Goal: Task Accomplishment & Management: Use online tool/utility

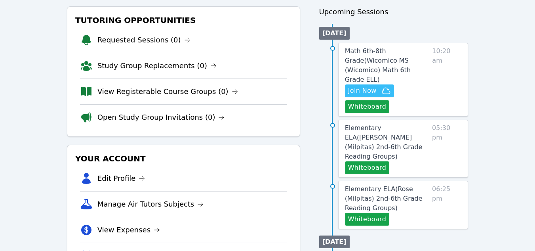
scroll to position [89, 0]
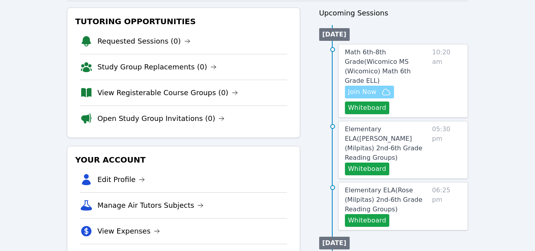
click at [353, 87] on span "Join Now" at bounding box center [362, 92] width 29 height 10
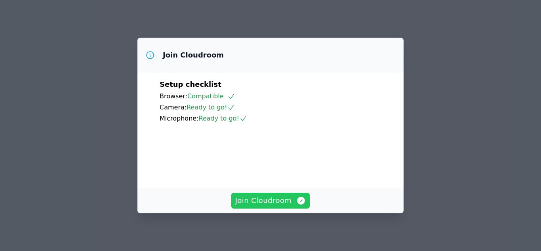
click at [274, 203] on span "Join Cloudroom" at bounding box center [270, 200] width 71 height 11
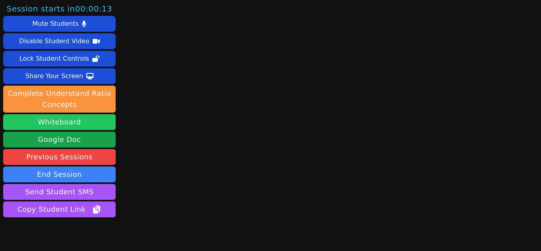
click at [93, 120] on button "Whiteboard" at bounding box center [59, 122] width 112 height 16
click at [66, 126] on button "Whiteboard" at bounding box center [59, 122] width 112 height 16
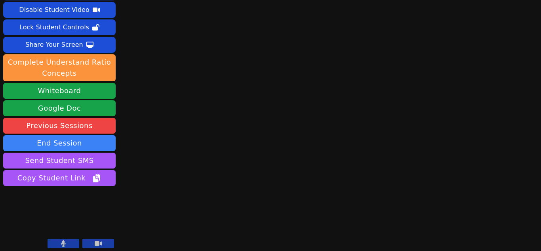
scroll to position [34, 0]
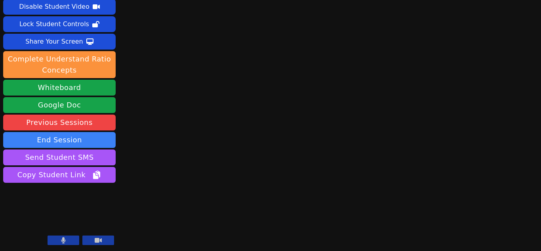
click at [66, 246] on div at bounding box center [81, 240] width 67 height 11
click at [62, 240] on icon at bounding box center [63, 240] width 5 height 6
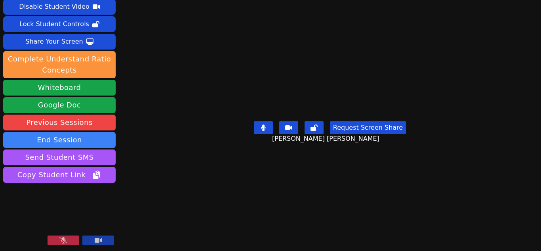
click at [77, 244] on button at bounding box center [64, 240] width 32 height 10
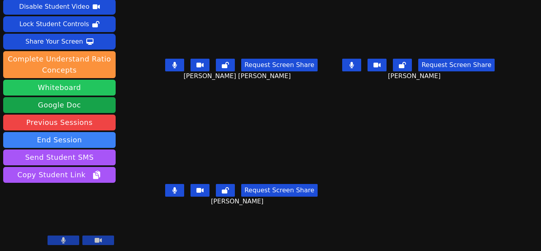
click at [69, 85] on button "Whiteboard" at bounding box center [59, 88] width 112 height 16
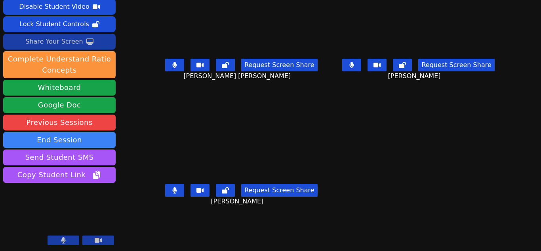
click at [78, 43] on div "Share Your Screen" at bounding box center [54, 41] width 58 height 13
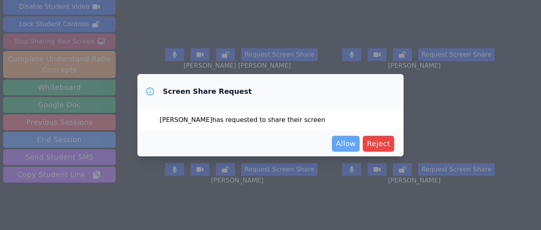
click at [353, 146] on span "Allow" at bounding box center [346, 143] width 20 height 11
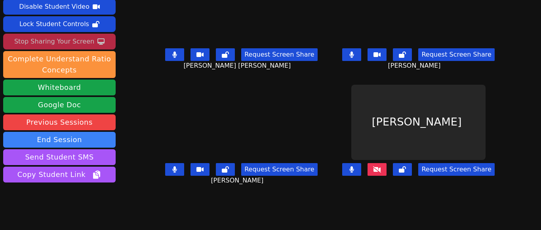
click at [373, 174] on button at bounding box center [377, 169] width 19 height 13
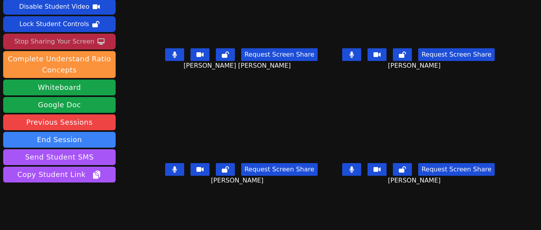
click at [373, 174] on button at bounding box center [377, 169] width 19 height 13
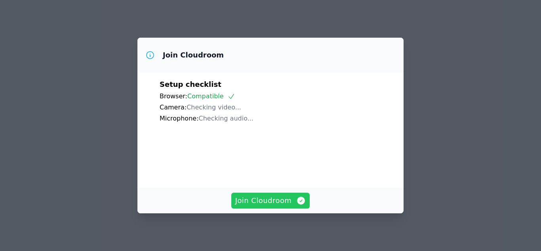
click at [272, 203] on span "Join Cloudroom" at bounding box center [270, 200] width 71 height 11
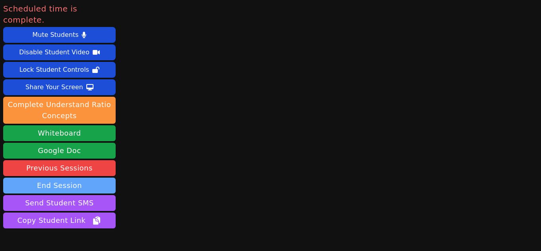
click at [82, 177] on button "End Session" at bounding box center [59, 185] width 112 height 16
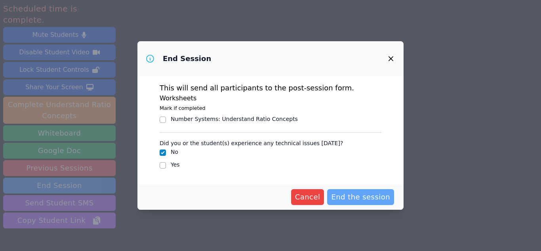
click at [356, 197] on span "End the session" at bounding box center [360, 196] width 59 height 11
